Goal: Task Accomplishment & Management: Manage account settings

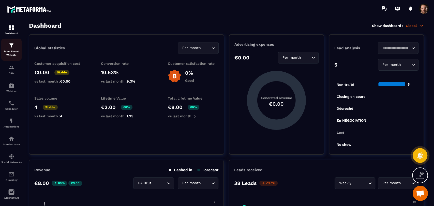
click at [12, 54] on p "Sales Funnel Website" at bounding box center [11, 53] width 20 height 7
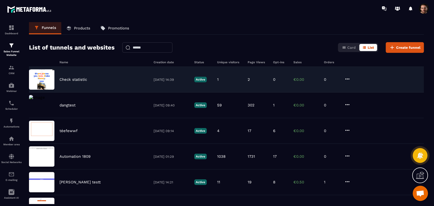
click at [260, 77] on div "2" at bounding box center [258, 79] width 20 height 5
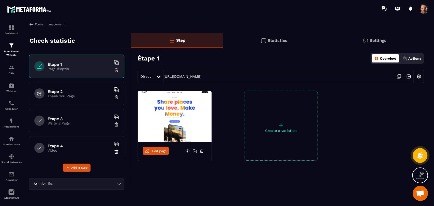
click at [273, 42] on p "Statistics" at bounding box center [278, 40] width 20 height 5
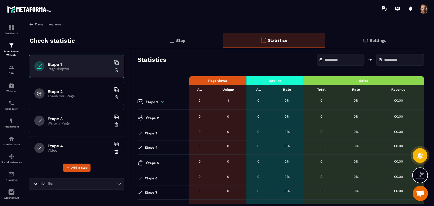
click at [31, 23] on img at bounding box center [31, 24] width 5 height 5
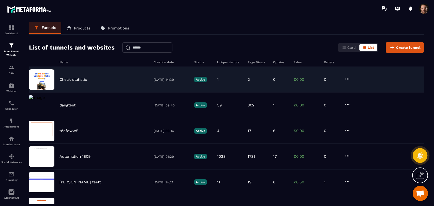
click at [348, 79] on icon at bounding box center [347, 79] width 6 height 6
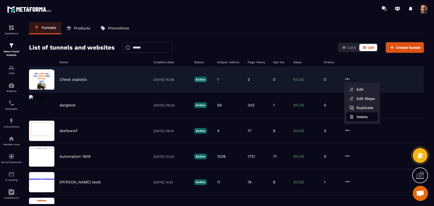
click at [355, 115] on button "Delete" at bounding box center [362, 116] width 32 height 9
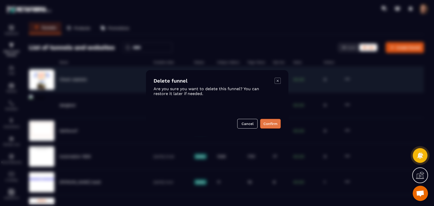
click at [273, 121] on button "Confirm" at bounding box center [270, 124] width 21 height 10
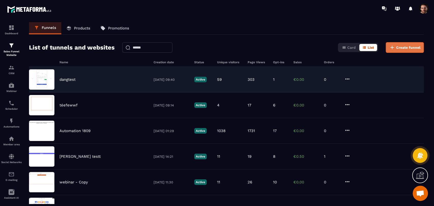
click at [403, 47] on span "Create funnel" at bounding box center [408, 47] width 24 height 5
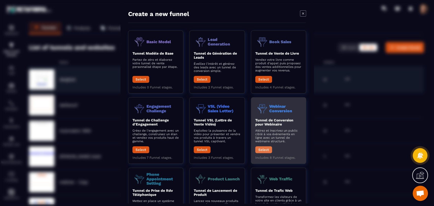
click at [266, 153] on button "Select" at bounding box center [263, 150] width 17 height 7
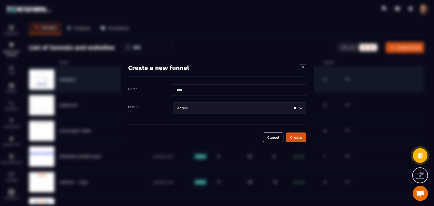
click at [213, 89] on input "Modal window" at bounding box center [240, 90] width 134 height 12
type input "**********"
click at [292, 134] on button "Create" at bounding box center [296, 138] width 20 height 10
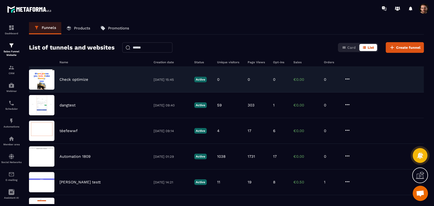
click at [300, 86] on div "Check optimize 03/10/2025 15:45 Active 0 0 0 €0.00 0" at bounding box center [226, 80] width 395 height 26
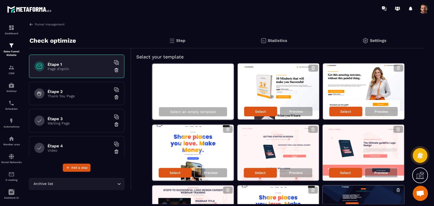
click at [258, 40] on div "Statistics" at bounding box center [274, 40] width 102 height 15
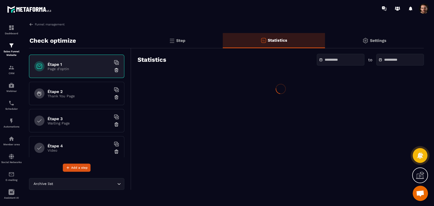
click at [190, 42] on div "Step" at bounding box center [177, 40] width 92 height 15
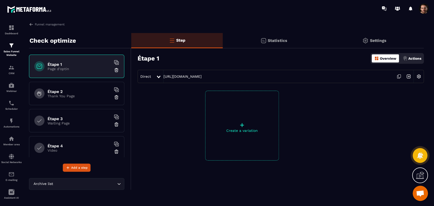
click at [265, 42] on img at bounding box center [263, 41] width 6 height 6
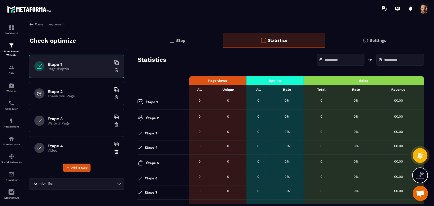
click at [185, 42] on div "Step" at bounding box center [177, 40] width 92 height 15
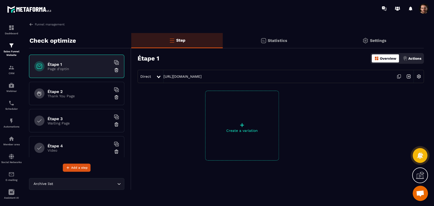
click at [78, 89] on h6 "Étape 2" at bounding box center [80, 91] width 64 height 5
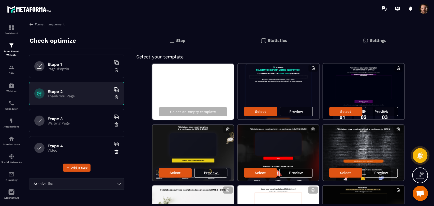
click at [82, 70] on p "Page d'optin" at bounding box center [80, 69] width 64 height 4
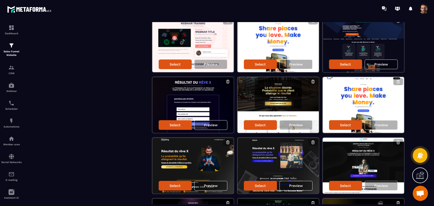
scroll to position [283, 0]
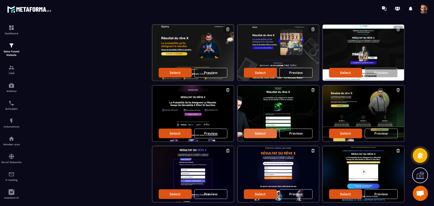
click at [264, 134] on p "Select" at bounding box center [260, 133] width 11 height 4
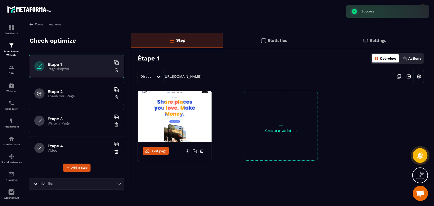
click at [67, 100] on div "Étape 2 Thank You Page" at bounding box center [76, 93] width 95 height 23
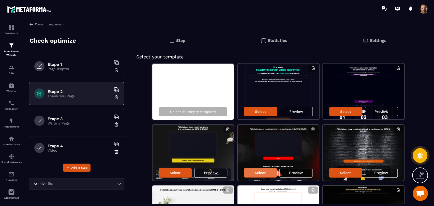
click at [268, 169] on div "Select" at bounding box center [260, 173] width 33 height 10
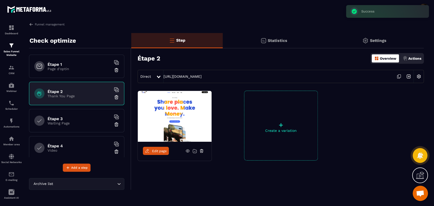
click at [81, 129] on div "Étape 3 Waiting Page" at bounding box center [76, 120] width 95 height 23
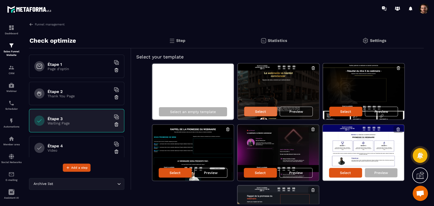
click at [258, 112] on p "Select" at bounding box center [260, 112] width 11 height 4
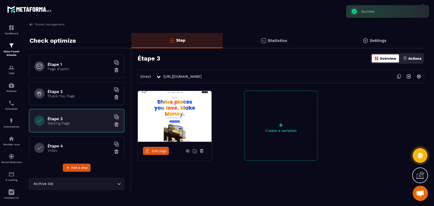
click at [83, 142] on div "Étape 4 Video" at bounding box center [76, 147] width 95 height 23
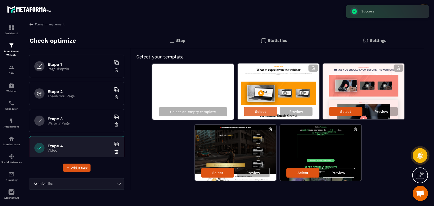
click at [266, 114] on div "Select" at bounding box center [260, 112] width 33 height 10
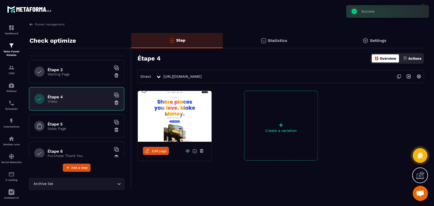
scroll to position [50, 0]
click at [85, 123] on h6 "Étape 5" at bounding box center [80, 123] width 64 height 5
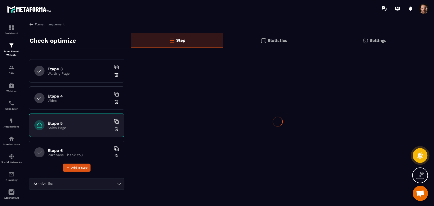
scroll to position [50, 0]
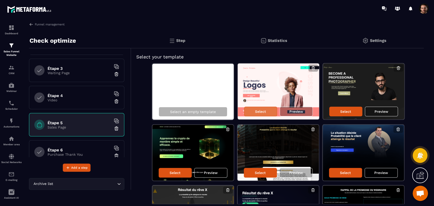
click at [265, 111] on p "Select" at bounding box center [260, 112] width 11 height 4
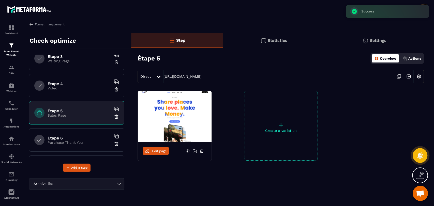
scroll to position [63, 0]
click at [78, 146] on div "Étape 6 Purchase Thank You" at bounding box center [76, 139] width 95 height 23
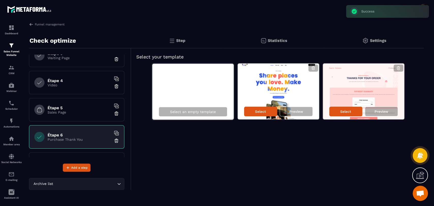
scroll to position [66, 0]
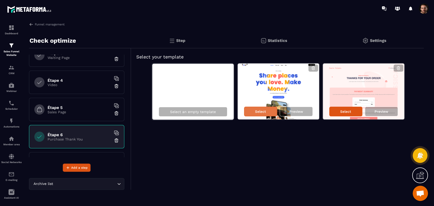
click at [267, 116] on div "Select" at bounding box center [260, 112] width 33 height 10
click at [267, 111] on div "Select" at bounding box center [260, 112] width 33 height 10
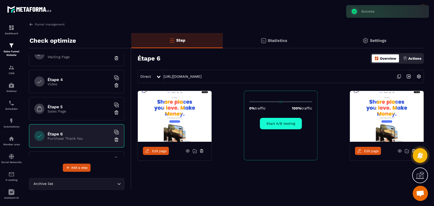
scroll to position [114, 0]
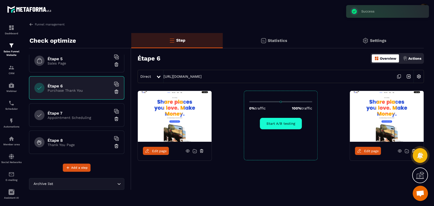
click at [59, 111] on h6 "Étape 7" at bounding box center [80, 113] width 64 height 5
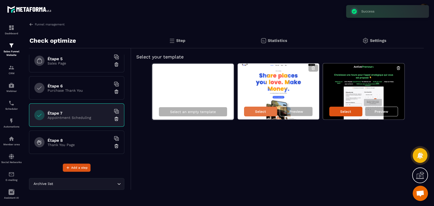
click at [263, 115] on div "Select" at bounding box center [260, 112] width 33 height 10
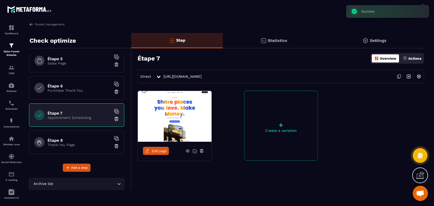
click at [82, 143] on p "Thank You Page" at bounding box center [80, 145] width 64 height 4
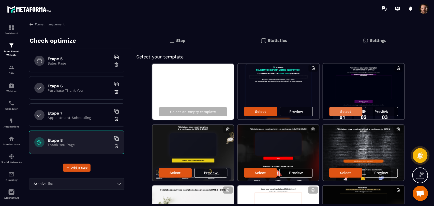
click at [346, 110] on p "Select" at bounding box center [345, 112] width 11 height 4
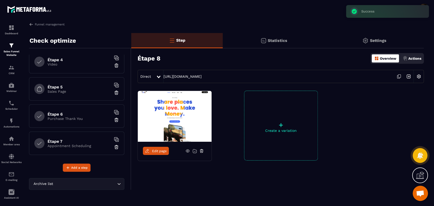
scroll to position [114, 0]
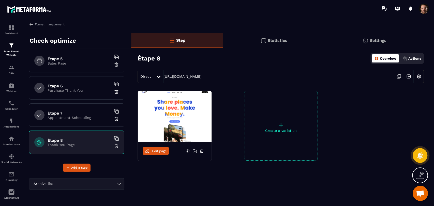
click at [94, 121] on div "Étape 7 Appointment Scheduling" at bounding box center [76, 115] width 95 height 23
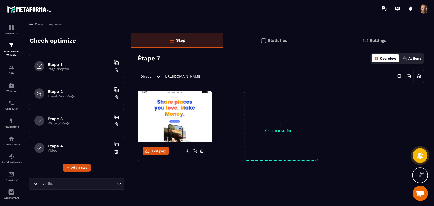
click at [80, 68] on p "Page d'optin" at bounding box center [80, 69] width 64 height 4
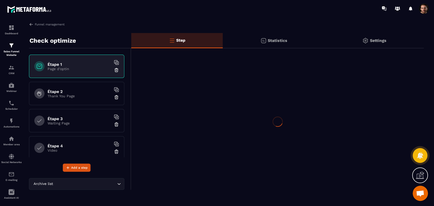
click at [89, 100] on div "Étape 2 Thank You Page" at bounding box center [76, 93] width 95 height 23
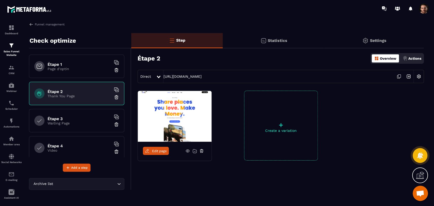
click at [82, 75] on div "Étape 1 Page d'optin" at bounding box center [76, 66] width 95 height 23
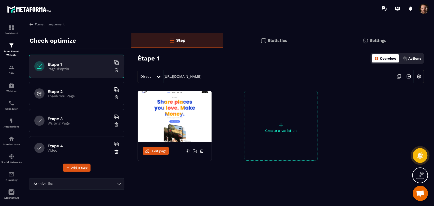
click at [270, 42] on p "Statistics" at bounding box center [278, 40] width 20 height 5
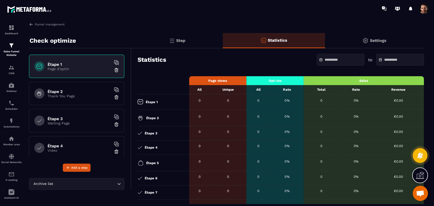
click at [206, 45] on div "Step" at bounding box center [177, 40] width 92 height 15
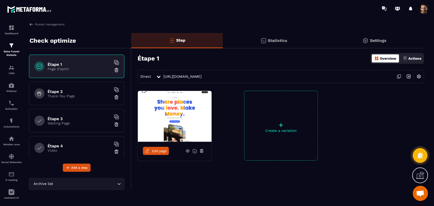
click at [271, 40] on p "Statistics" at bounding box center [278, 40] width 20 height 5
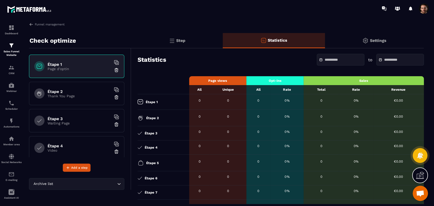
click at [183, 37] on div "Step" at bounding box center [177, 40] width 92 height 15
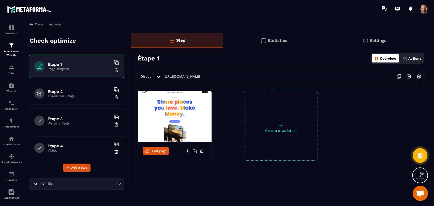
click at [281, 45] on div "Statistics" at bounding box center [274, 40] width 102 height 15
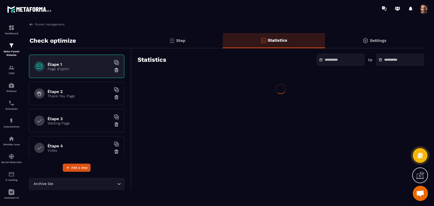
click at [181, 48] on div "Step" at bounding box center [177, 40] width 92 height 15
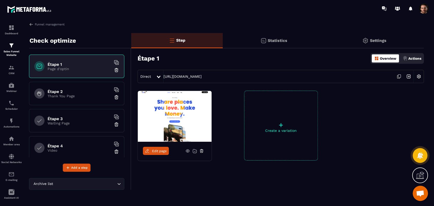
click at [399, 75] on icon at bounding box center [399, 77] width 10 height 10
click at [275, 39] on p "Statistics" at bounding box center [278, 40] width 20 height 5
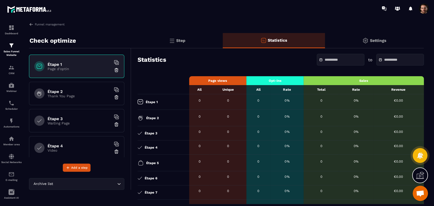
click at [196, 38] on div "Step" at bounding box center [177, 40] width 92 height 15
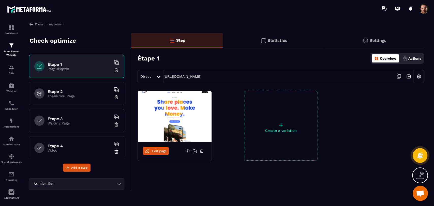
click at [279, 46] on div "Statistics" at bounding box center [274, 40] width 102 height 15
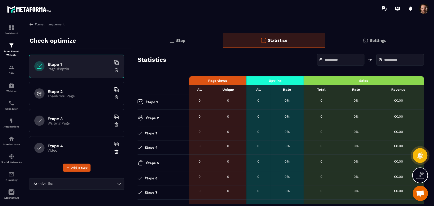
click at [192, 40] on div "Step" at bounding box center [177, 40] width 92 height 15
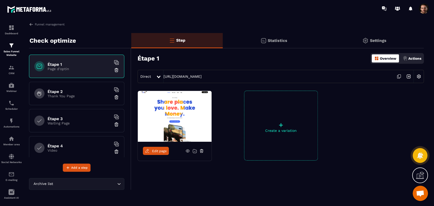
click at [272, 37] on div "Statistics" at bounding box center [274, 40] width 102 height 15
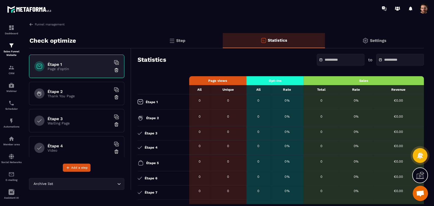
click at [189, 37] on div "Step" at bounding box center [177, 40] width 92 height 15
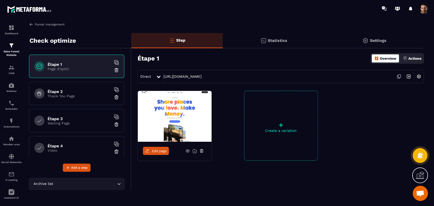
click at [30, 26] on img at bounding box center [31, 24] width 5 height 5
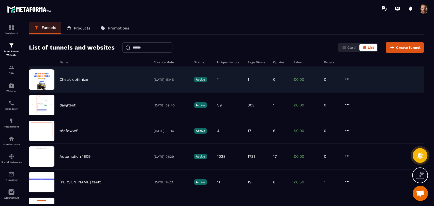
click at [238, 81] on div "1" at bounding box center [229, 79] width 25 height 5
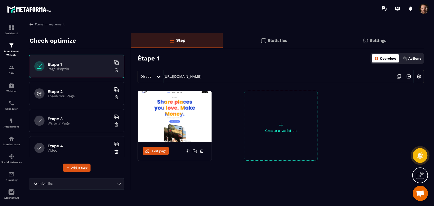
click at [271, 35] on div "Statistics" at bounding box center [274, 40] width 102 height 15
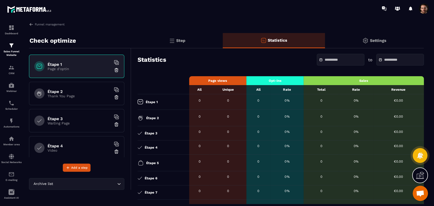
click at [183, 38] on div "Step" at bounding box center [177, 40] width 92 height 15
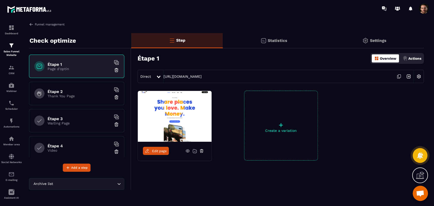
click at [31, 25] on img at bounding box center [31, 24] width 5 height 5
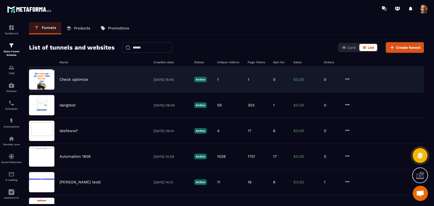
click at [259, 83] on div "Check optimize 03/10/2025 15:45 Active 1 1 0 €0.00 0" at bounding box center [226, 80] width 395 height 26
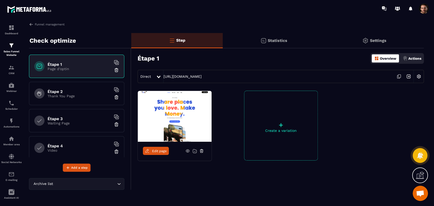
click at [267, 41] on div "Statistics" at bounding box center [274, 40] width 102 height 15
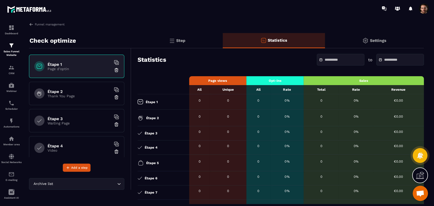
click at [192, 44] on div "Step" at bounding box center [177, 40] width 92 height 15
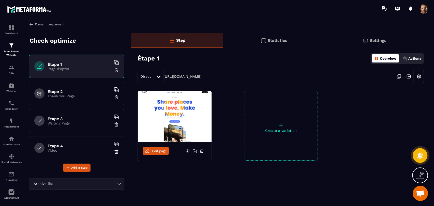
click at [34, 23] on link "Funnel management" at bounding box center [47, 24] width 36 height 5
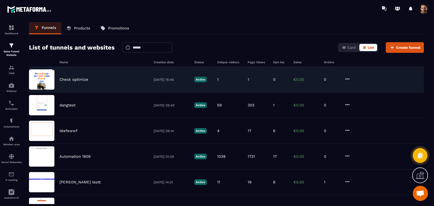
click at [343, 78] on div "Check optimize 03/10/2025 15:45 Active 1 1 0 €0.00 0" at bounding box center [226, 80] width 395 height 26
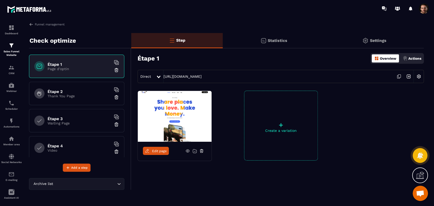
click at [274, 41] on p "Statistics" at bounding box center [278, 40] width 20 height 5
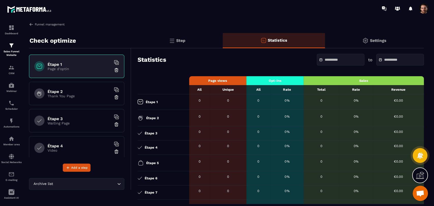
click at [30, 22] on img at bounding box center [31, 24] width 5 height 5
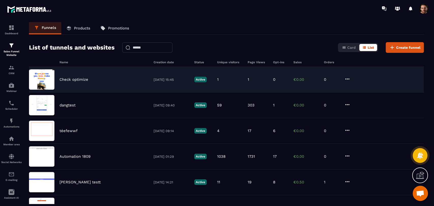
click at [244, 80] on div "Check optimize 03/10/2025 15:45 Active 1 1 0 €0.00 0" at bounding box center [226, 80] width 395 height 26
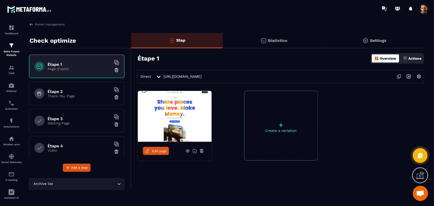
click at [266, 44] on div "Statistics" at bounding box center [274, 40] width 102 height 15
